Goal: Task Accomplishment & Management: Manage account settings

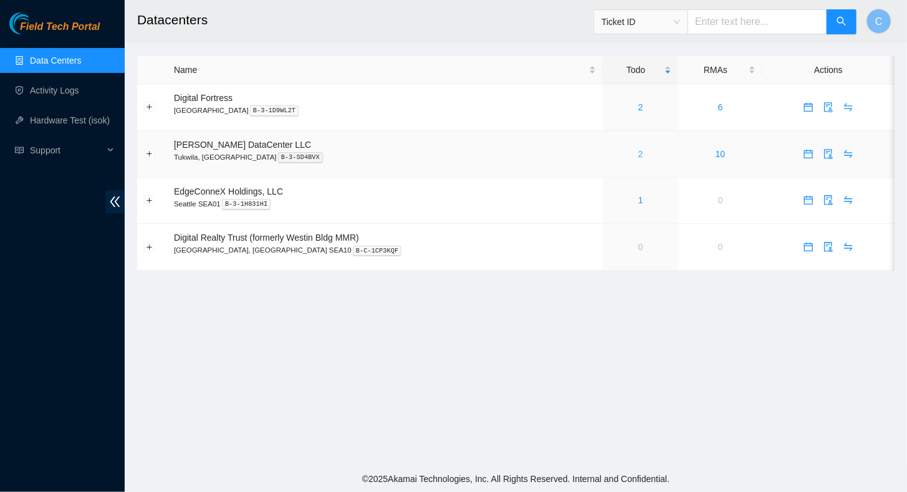
click at [613, 154] on div "2" at bounding box center [640, 154] width 62 height 14
